Goal: Check status: Check status

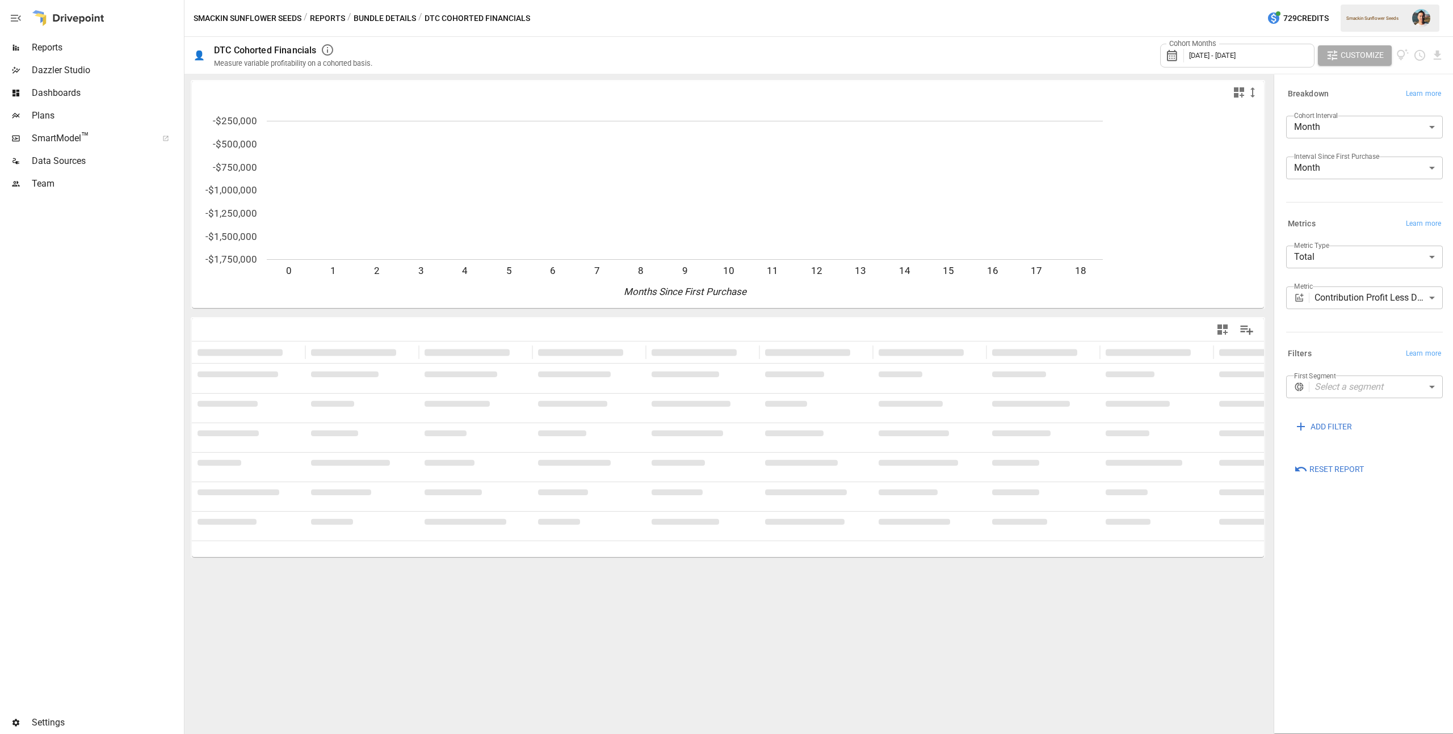
click at [319, 23] on button "Reports" at bounding box center [327, 18] width 35 height 14
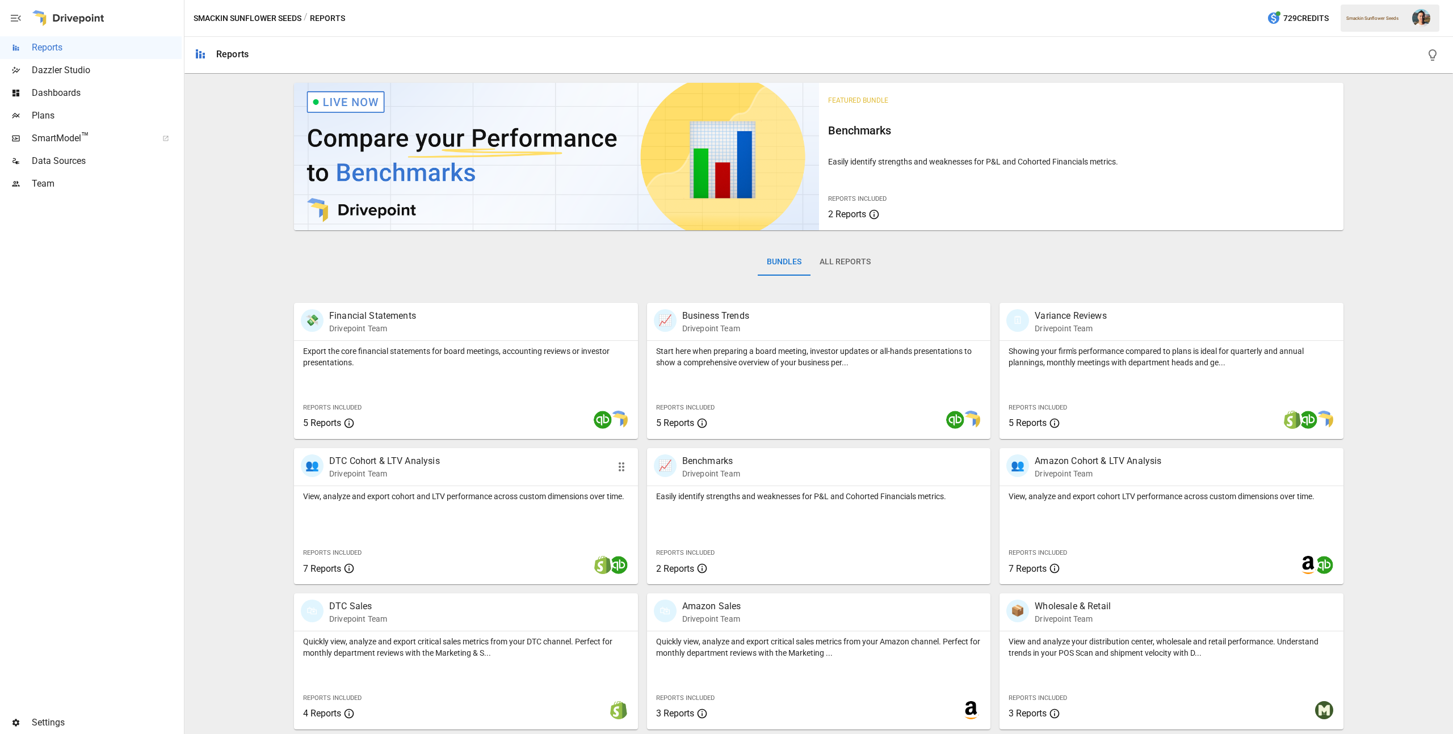
click at [542, 553] on div at bounding box center [537, 565] width 200 height 39
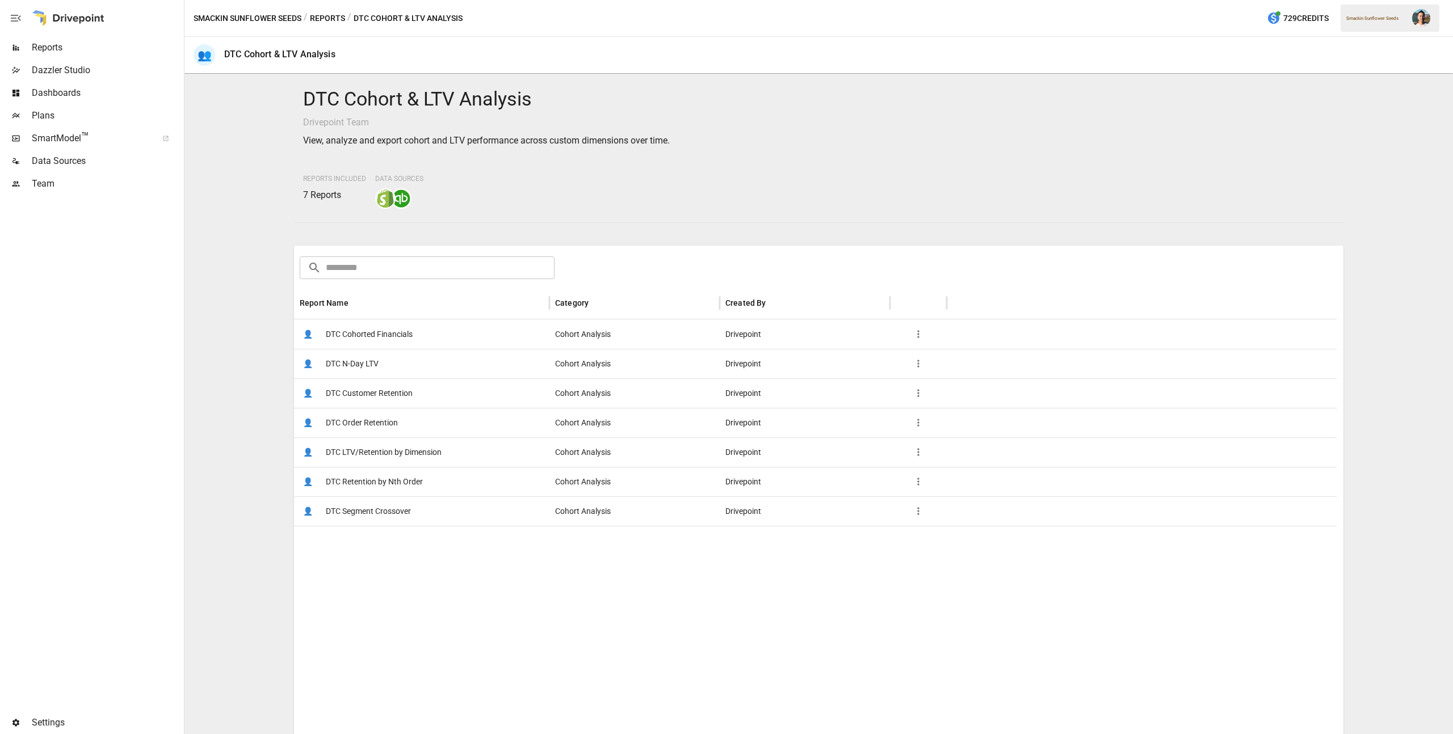
click at [365, 399] on span "DTC Customer Retention" at bounding box center [369, 393] width 87 height 29
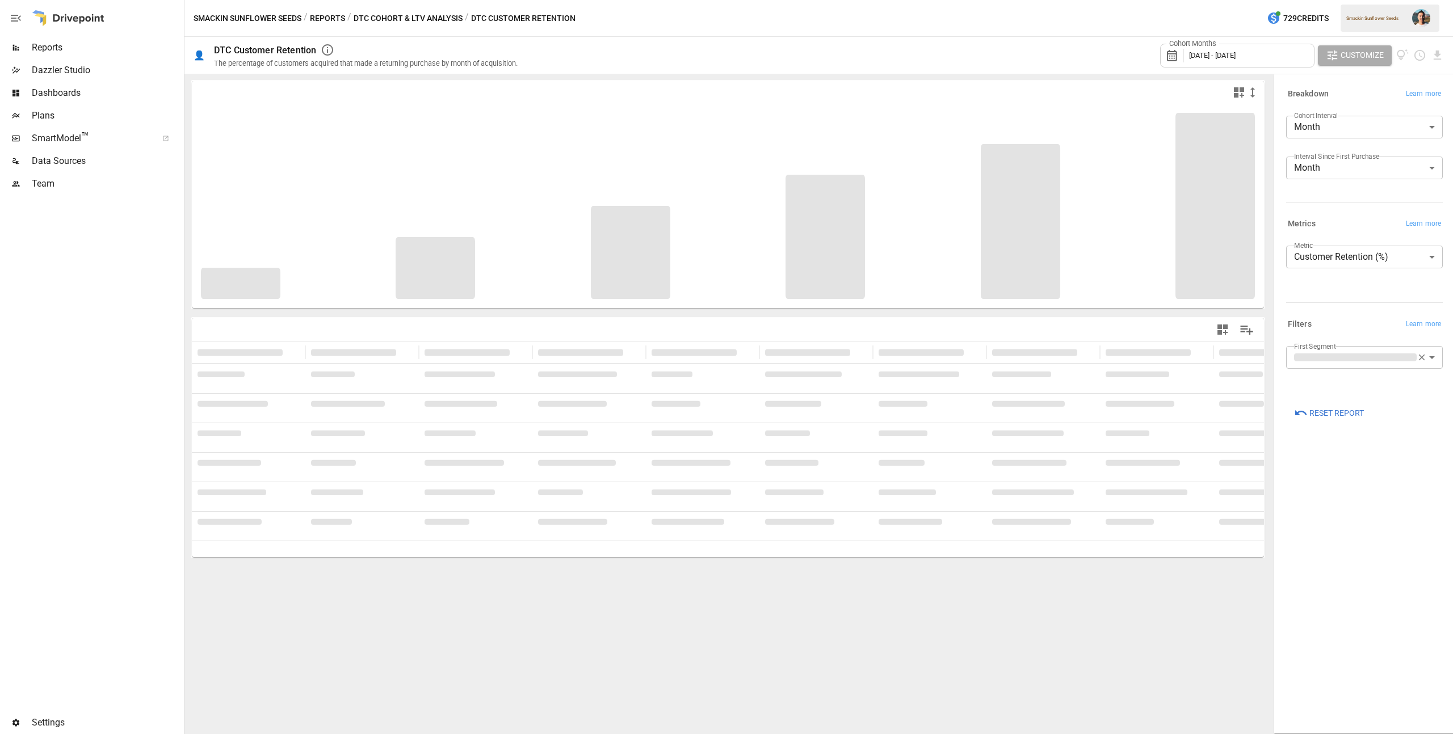
click at [1235, 55] on span "[DATE] - [DATE]" at bounding box center [1212, 55] width 47 height 9
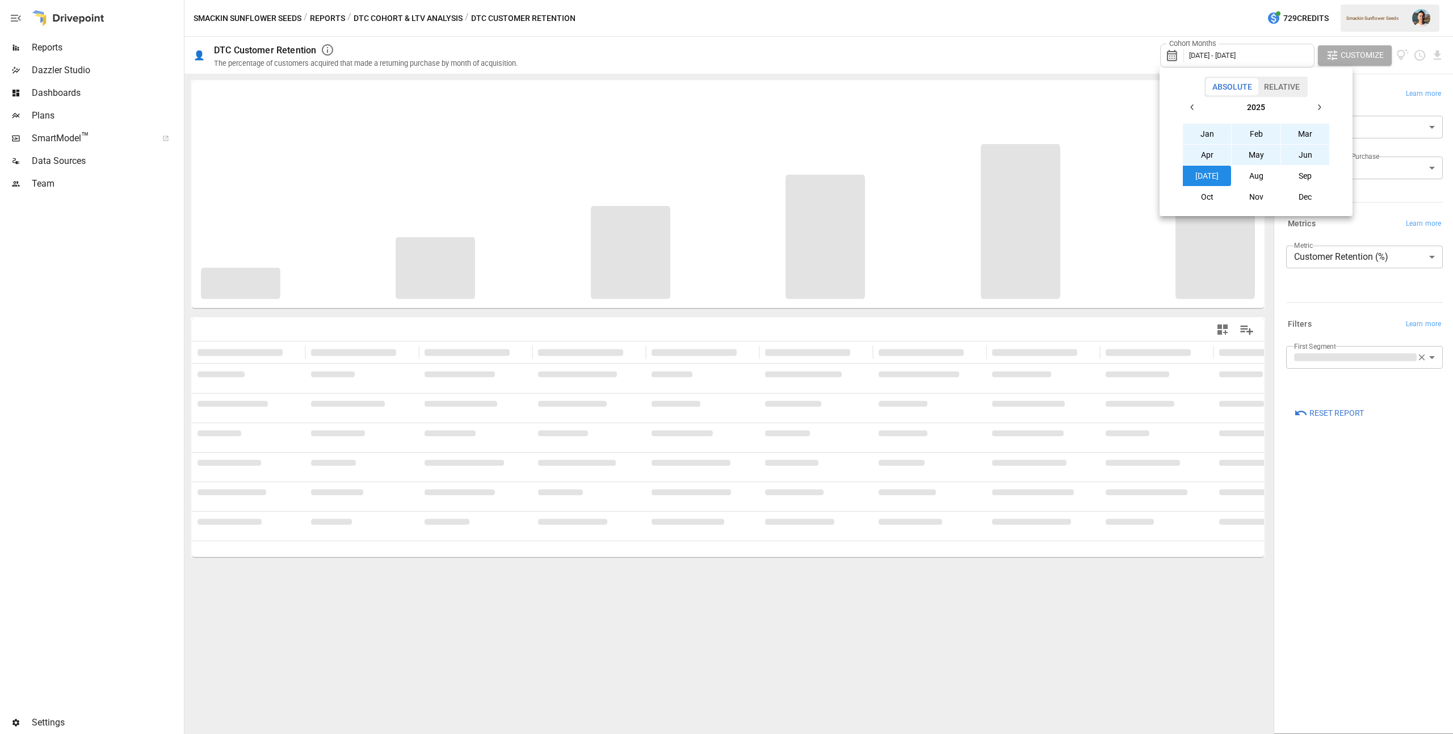
click at [1203, 175] on button "[DATE]" at bounding box center [1207, 176] width 49 height 20
click at [1196, 106] on icon "button" at bounding box center [1192, 107] width 9 height 9
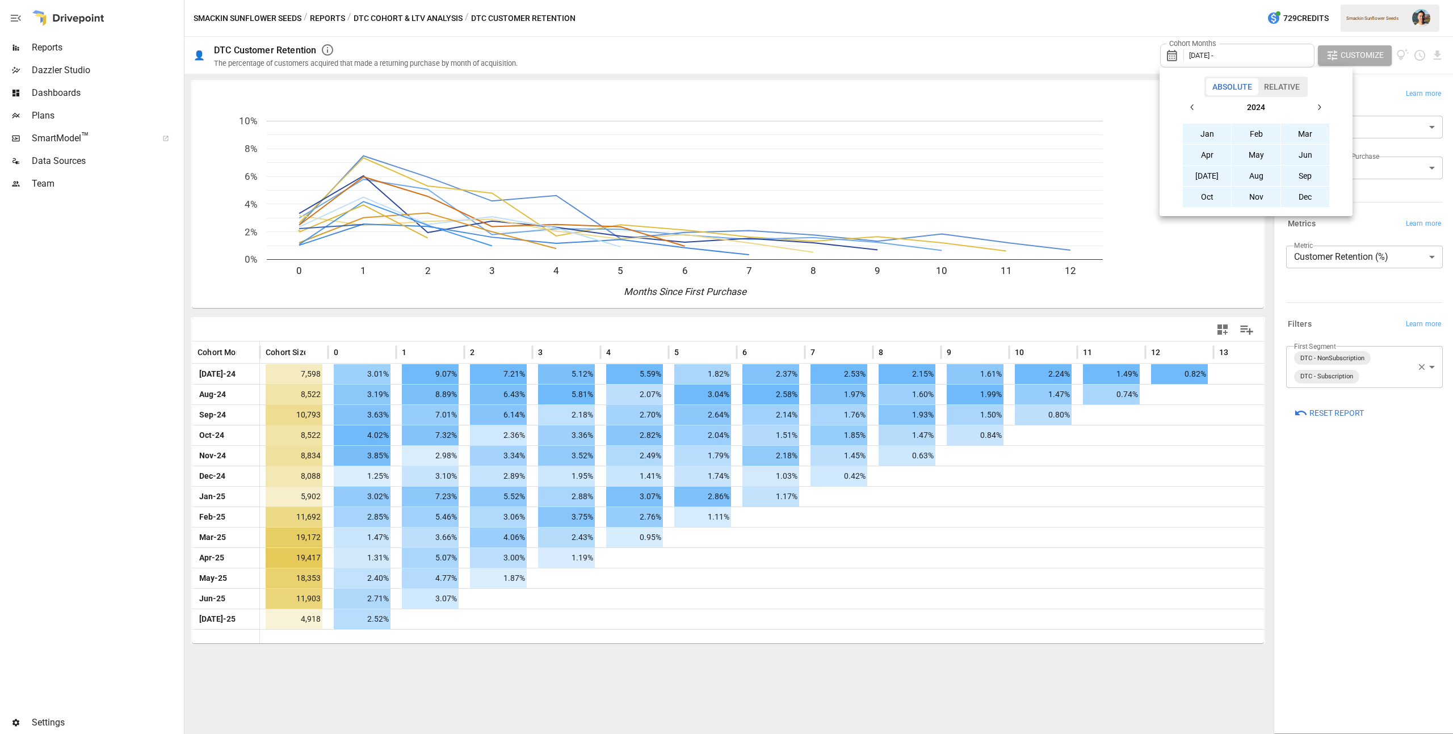
click at [1201, 133] on button "Jan" at bounding box center [1207, 134] width 49 height 20
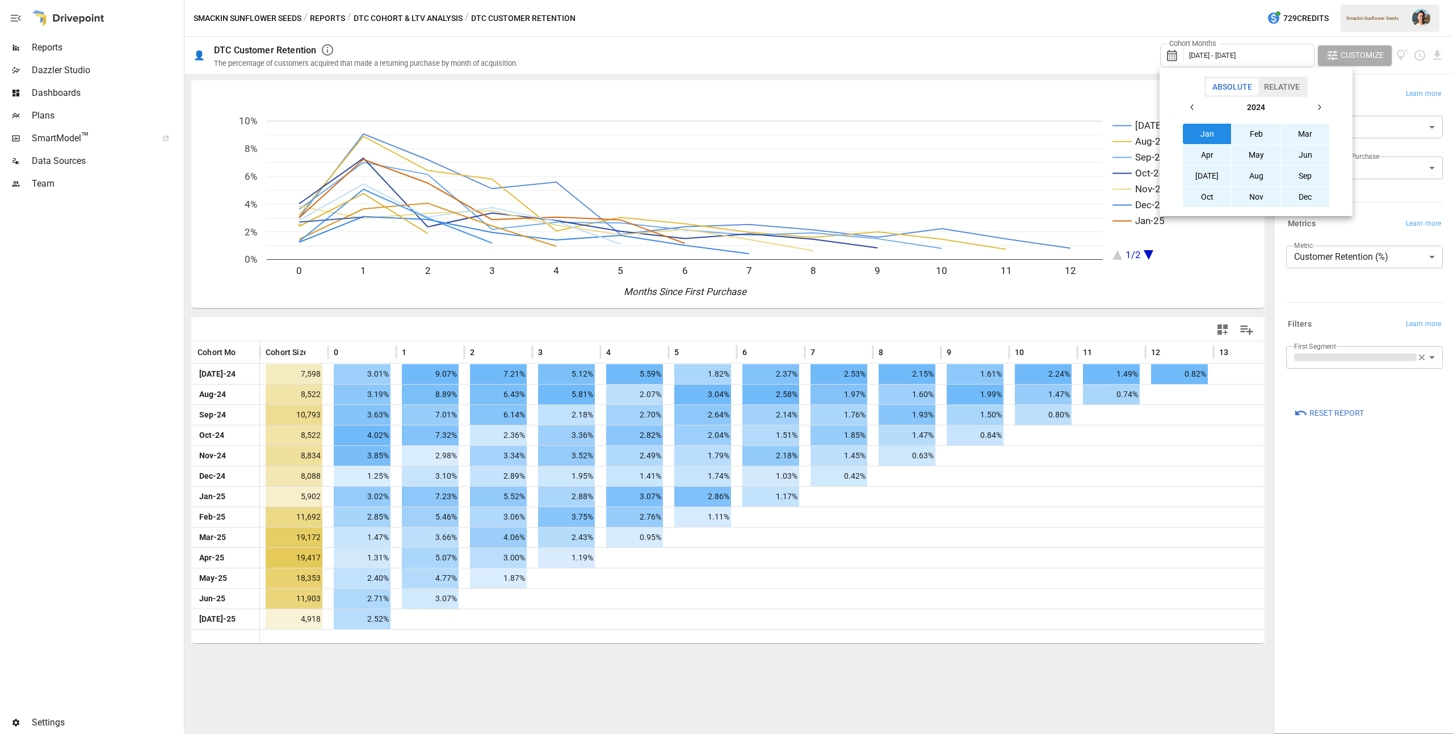
click at [1095, 44] on div at bounding box center [726, 367] width 1453 height 734
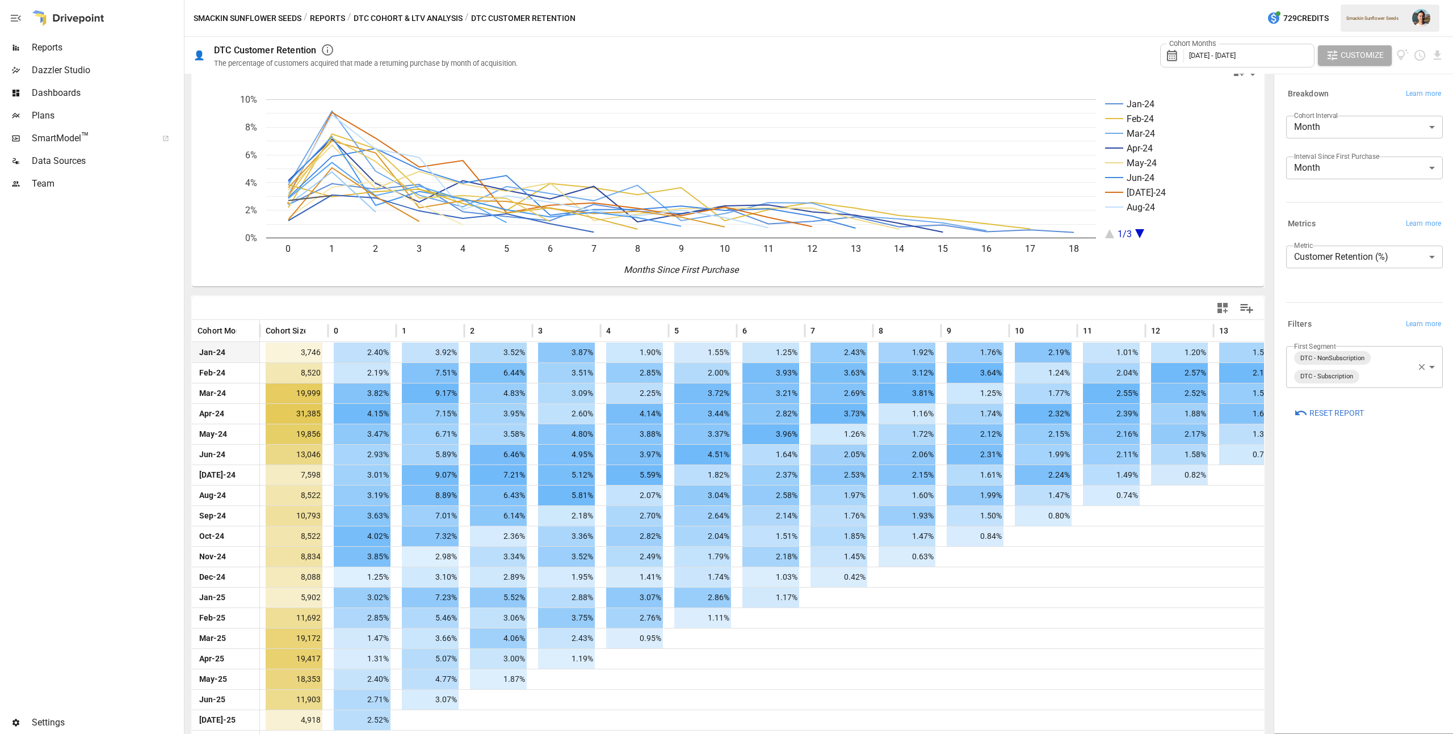
scroll to position [33, 0]
